Goal: Navigation & Orientation: Find specific page/section

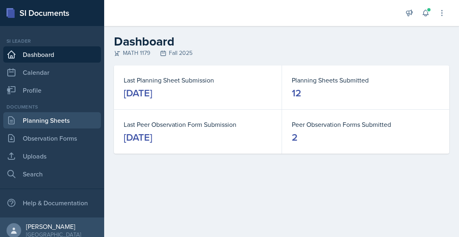
click at [36, 119] on link "Planning Sheets" at bounding box center [52, 120] width 98 height 16
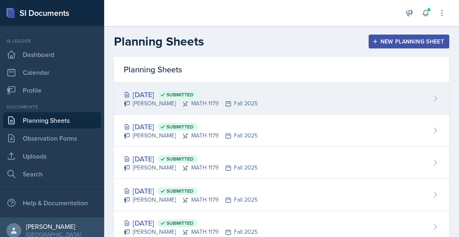
click at [167, 106] on div "[PERSON_NAME] MATH 1179 Fall 2025" at bounding box center [191, 103] width 134 height 9
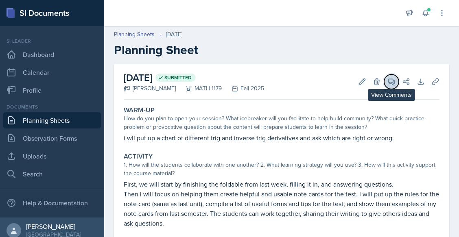
click at [392, 79] on span at bounding box center [394, 79] width 4 height 4
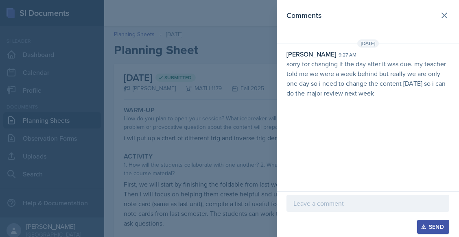
click at [214, 88] on div at bounding box center [229, 118] width 459 height 237
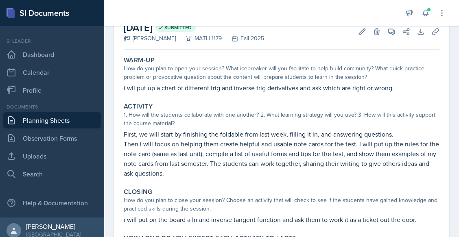
scroll to position [49, 0]
click at [43, 120] on link "Planning Sheets" at bounding box center [52, 120] width 98 height 16
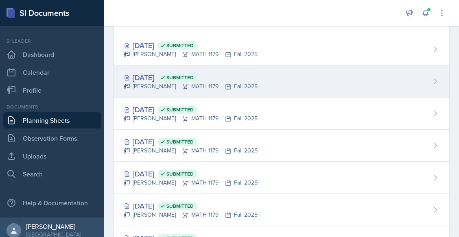
click at [183, 85] on icon at bounding box center [185, 86] width 7 height 7
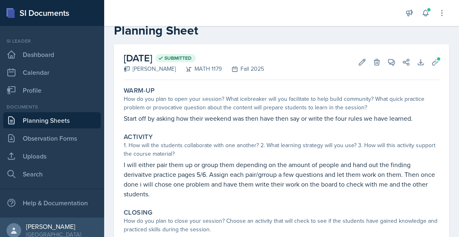
scroll to position [25, 0]
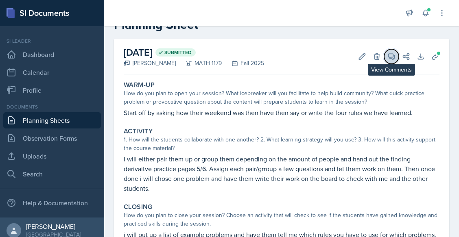
click at [392, 55] on span at bounding box center [394, 54] width 4 height 4
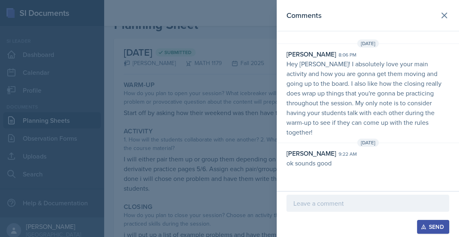
click at [233, 128] on div at bounding box center [229, 118] width 459 height 237
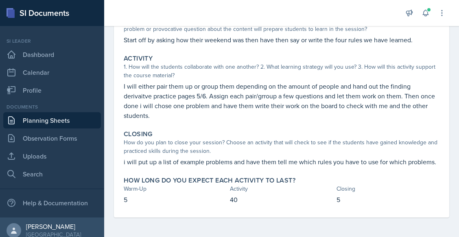
scroll to position [0, 0]
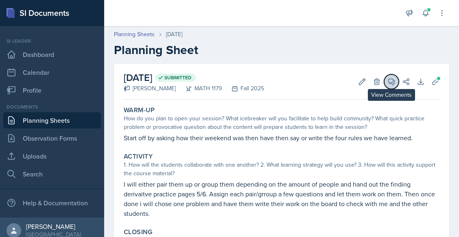
click at [387, 80] on icon at bounding box center [391, 82] width 8 height 8
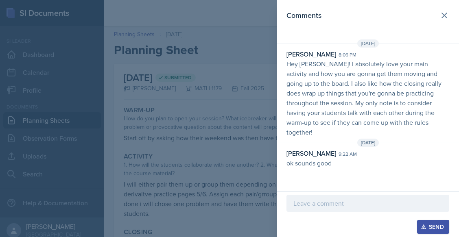
click at [198, 102] on div at bounding box center [229, 118] width 459 height 237
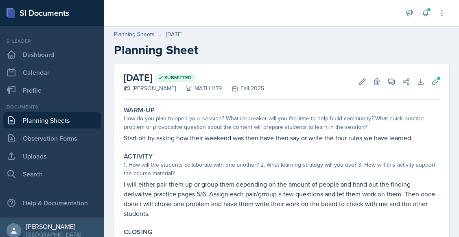
click at [53, 124] on link "Planning Sheets" at bounding box center [52, 120] width 98 height 16
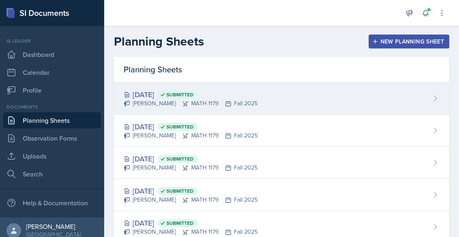
click at [186, 100] on div "[PERSON_NAME] MATH 1179 Fall 2025" at bounding box center [191, 103] width 134 height 9
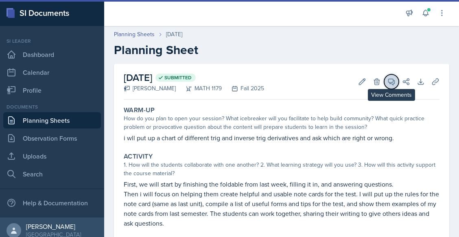
click at [387, 81] on icon at bounding box center [391, 82] width 8 height 8
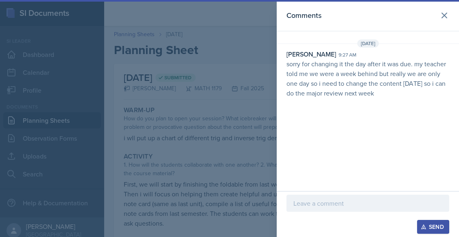
click at [310, 83] on p "sorry for changing it the day after it was due. my teacher told me we were a we…" at bounding box center [367, 78] width 163 height 39
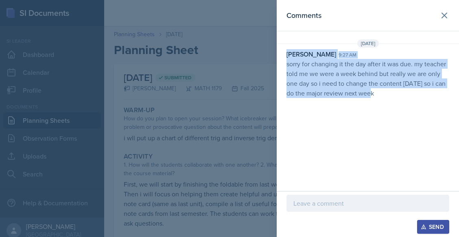
drag, startPoint x: 286, startPoint y: 53, endPoint x: 383, endPoint y: 105, distance: 109.8
click at [383, 105] on div "Comments [DATE] [PERSON_NAME] 9:27 am sorry for changing it the day after it wa…" at bounding box center [368, 95] width 182 height 191
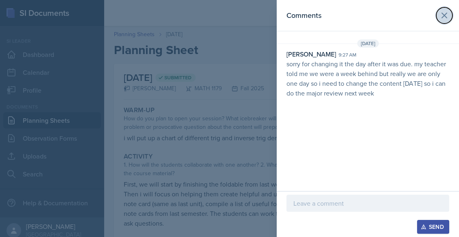
click at [444, 17] on icon at bounding box center [444, 16] width 10 height 10
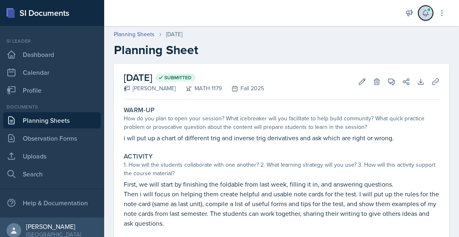
click at [424, 13] on icon at bounding box center [425, 13] width 5 height 6
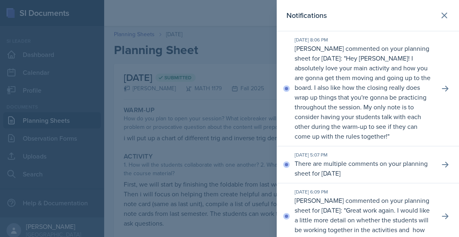
click at [221, 65] on div at bounding box center [229, 118] width 459 height 237
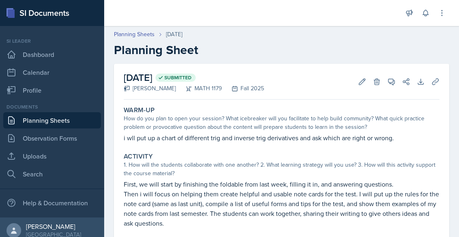
click at [35, 122] on link "Planning Sheets" at bounding box center [52, 120] width 98 height 16
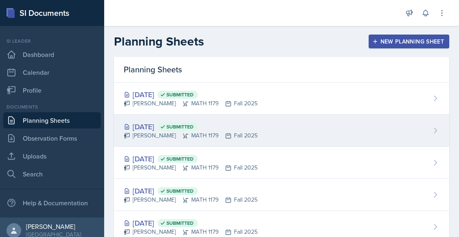
click at [150, 129] on div "[DATE] Submitted" at bounding box center [191, 126] width 134 height 11
